Goal: Find specific page/section: Find specific page/section

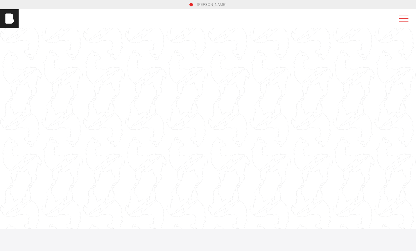
click at [407, 18] on span at bounding box center [402, 18] width 13 height 10
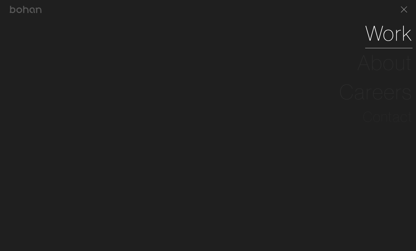
click at [377, 34] on link "Work" at bounding box center [388, 33] width 47 height 29
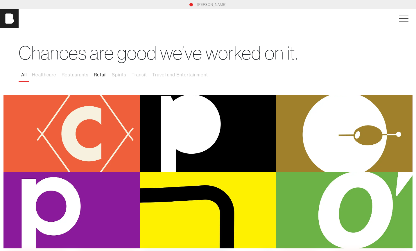
click at [100, 73] on button "Retail" at bounding box center [100, 75] width 18 height 12
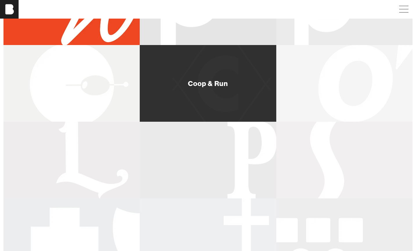
scroll to position [319, 0]
